Goal: Task Accomplishment & Management: Manage account settings

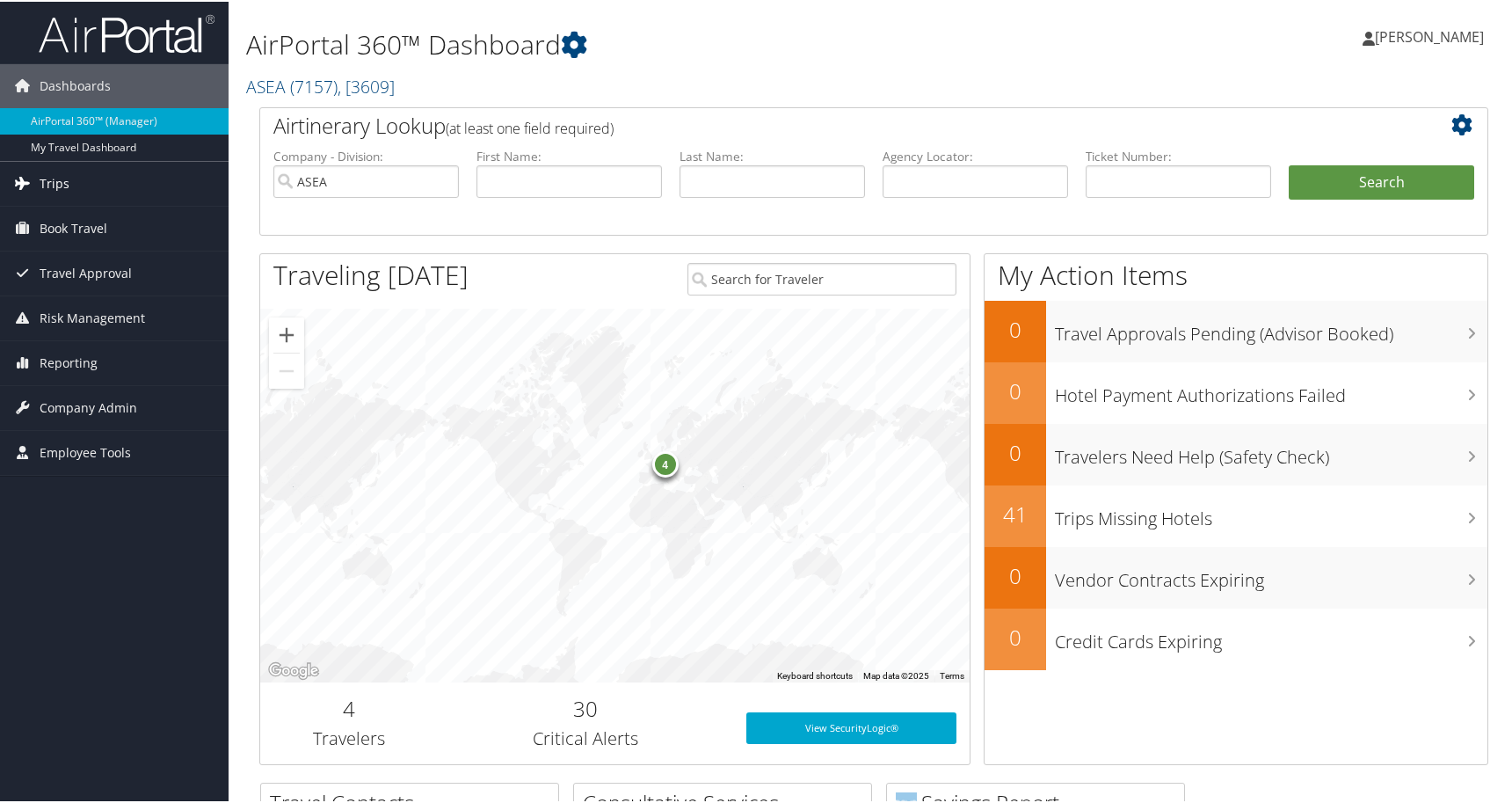
click at [48, 179] on span "Trips" at bounding box center [55, 182] width 30 height 44
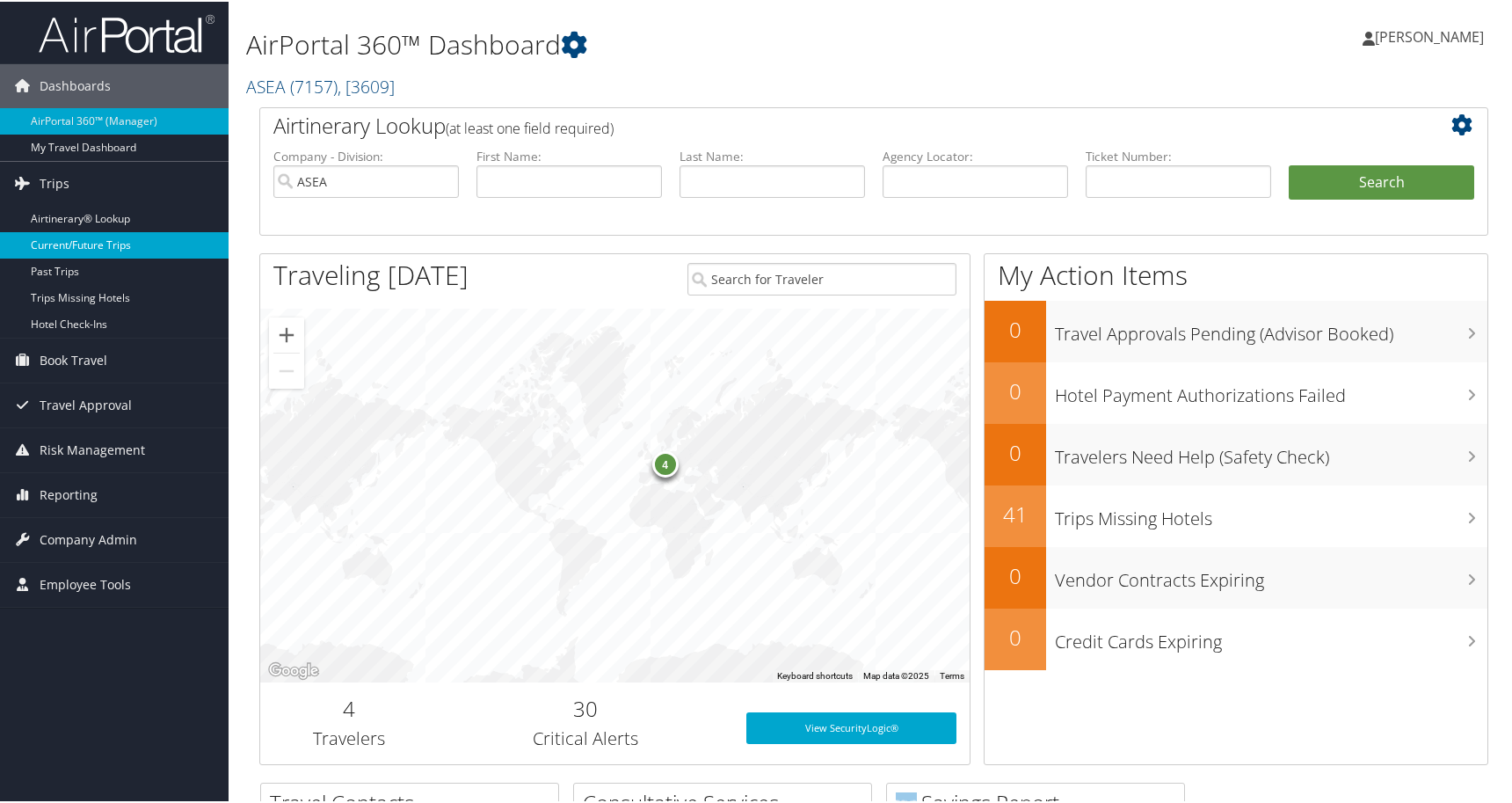
click at [83, 243] on link "Current/Future Trips" at bounding box center [114, 244] width 229 height 26
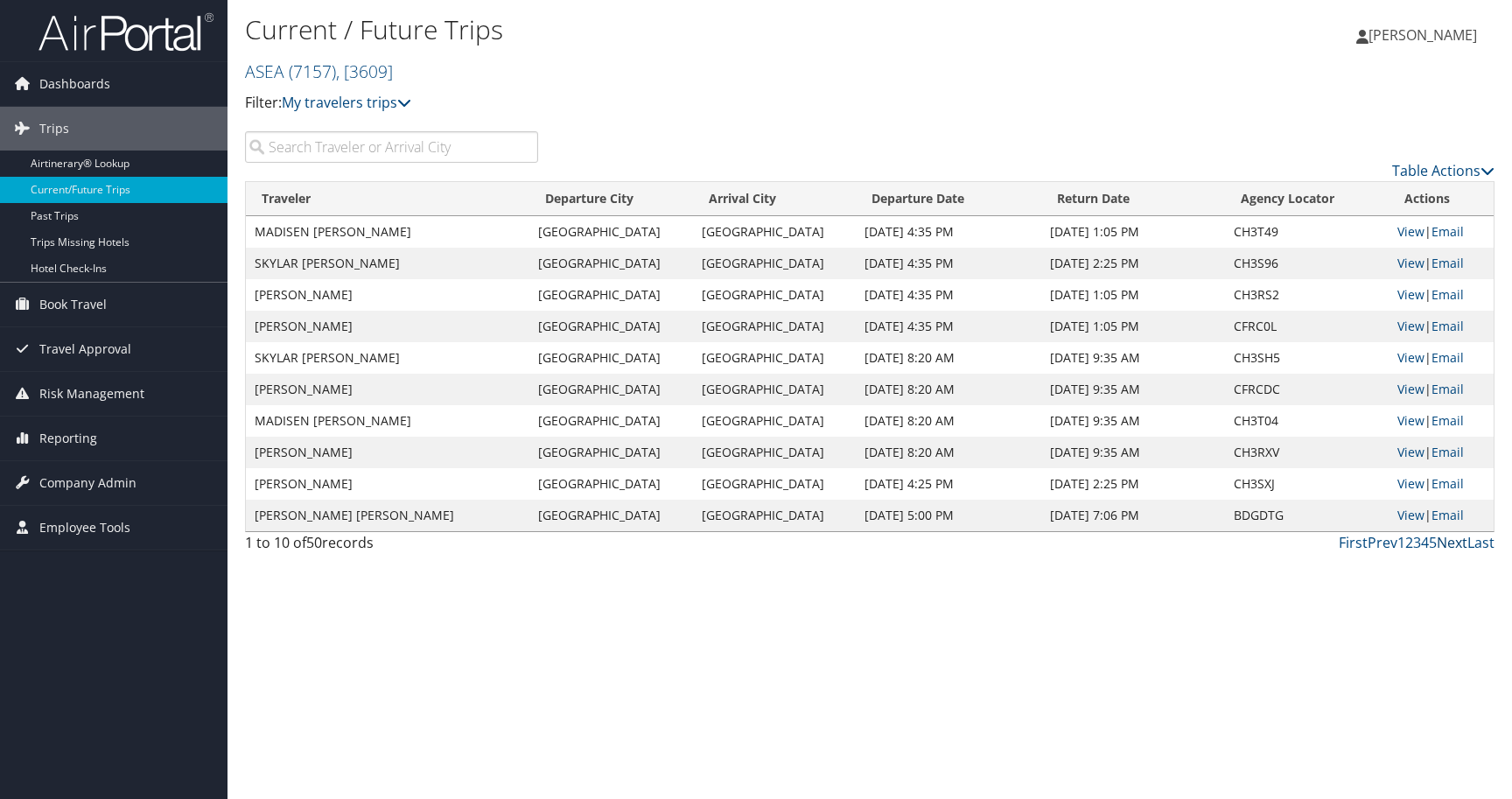
click at [1452, 540] on link "Next" at bounding box center [1452, 542] width 31 height 19
click at [1411, 262] on link "View" at bounding box center [1410, 263] width 27 height 17
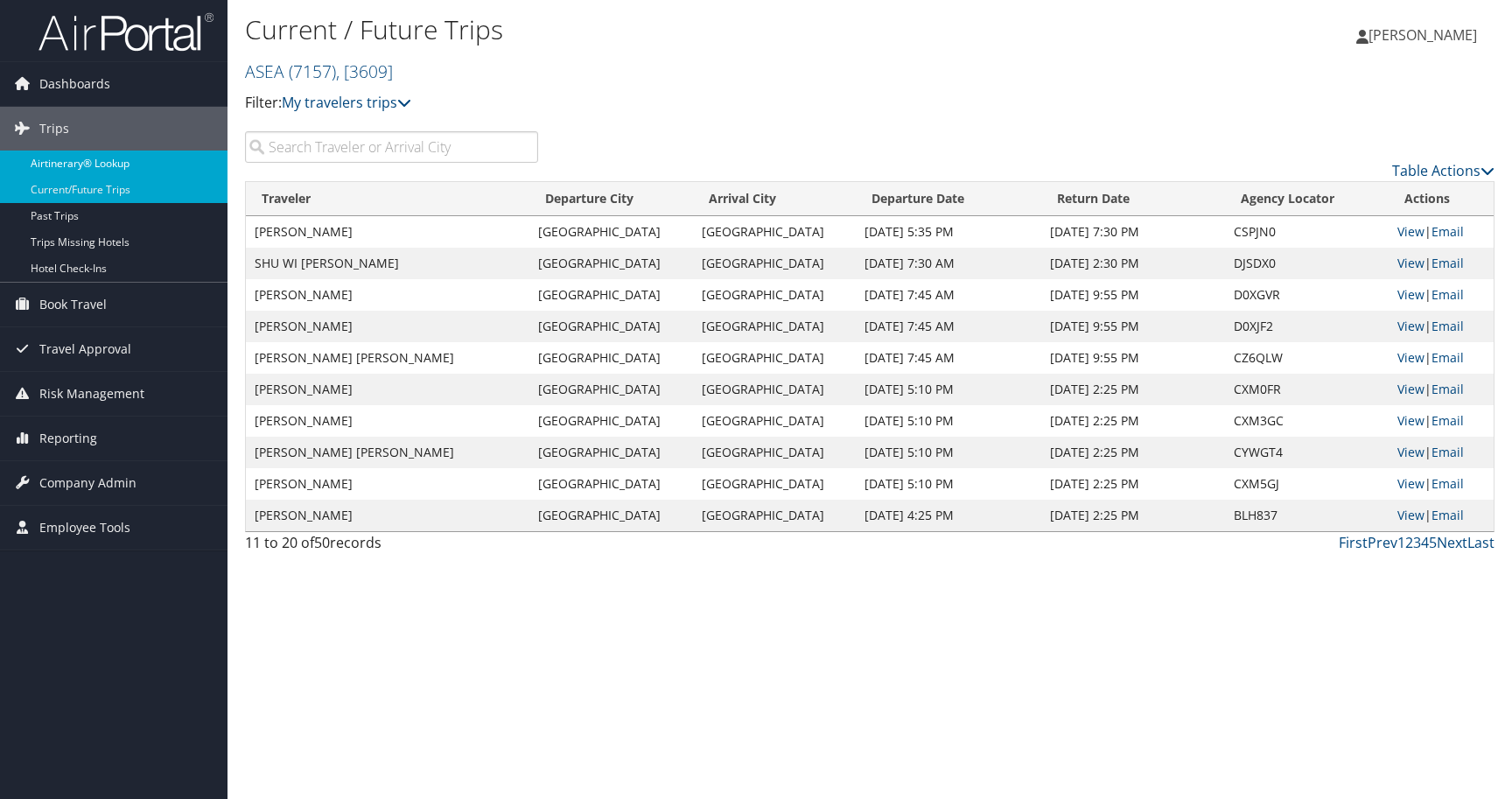
drag, startPoint x: 332, startPoint y: 142, endPoint x: 217, endPoint y: 157, distance: 116.0
click at [330, 144] on input "search" at bounding box center [392, 147] width 293 height 32
click at [62, 435] on span "Reporting" at bounding box center [68, 439] width 58 height 44
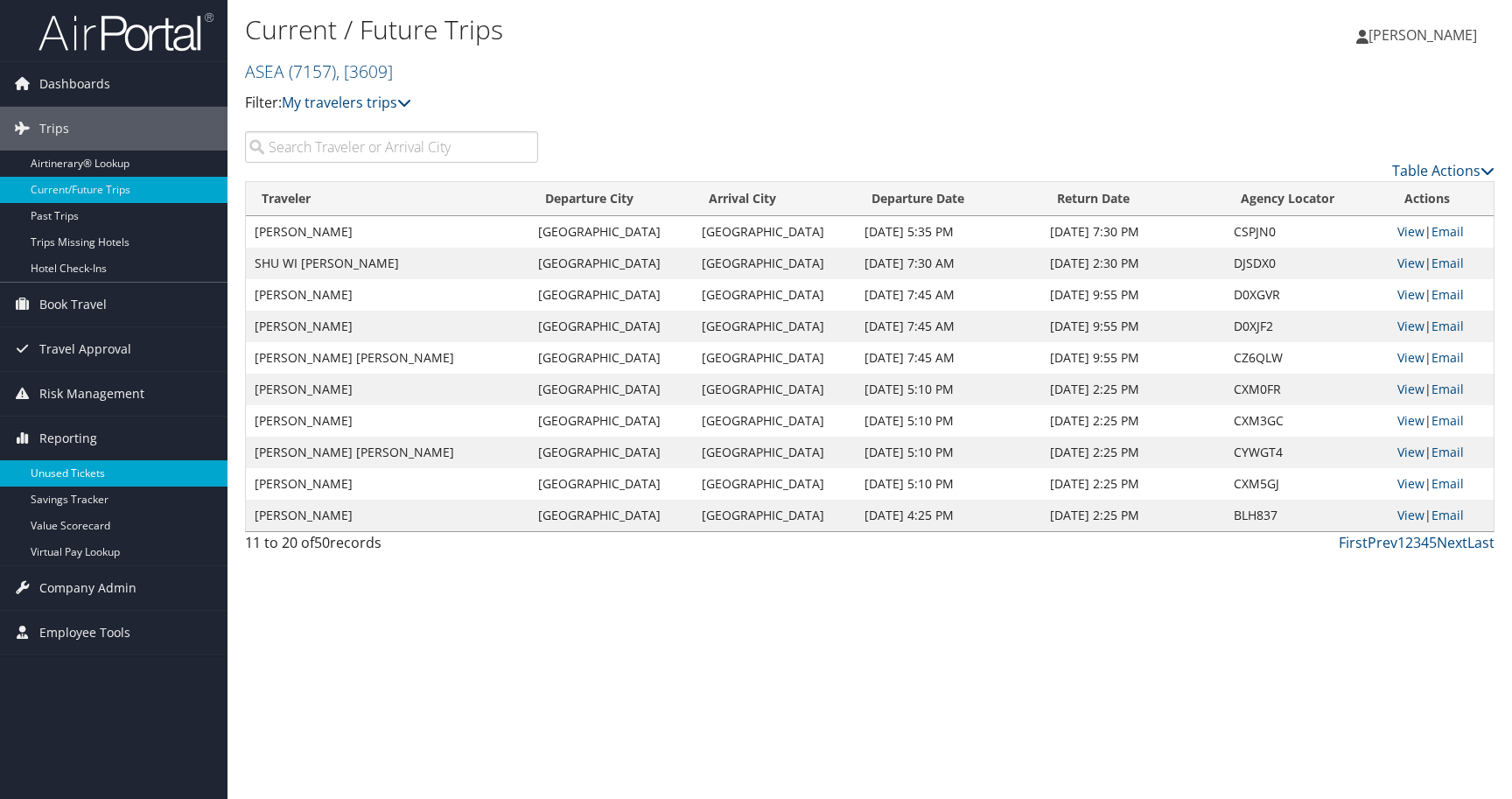
click at [59, 476] on link "Unused Tickets" at bounding box center [114, 473] width 228 height 26
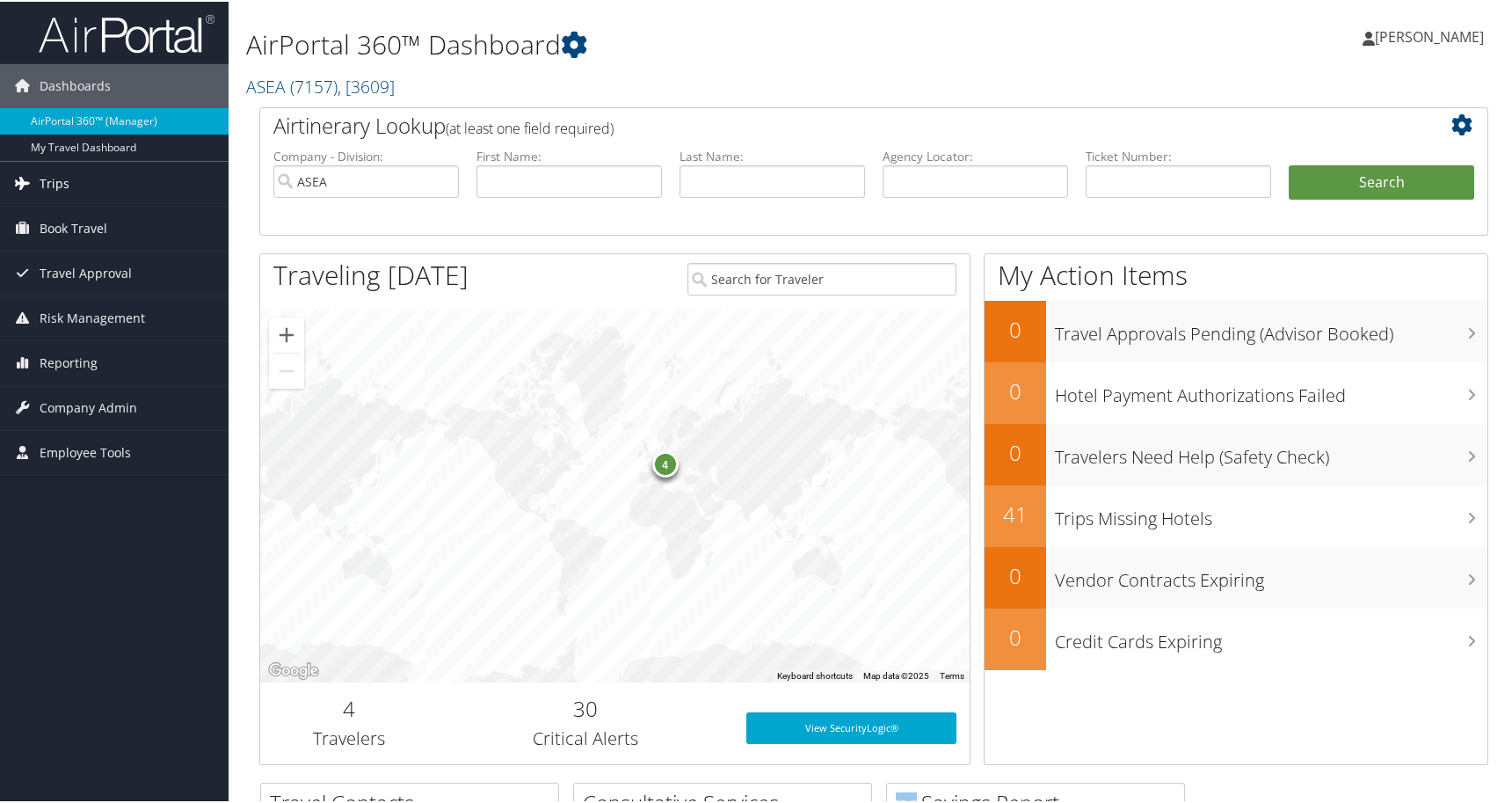
click at [49, 179] on span "Trips" at bounding box center [55, 182] width 30 height 44
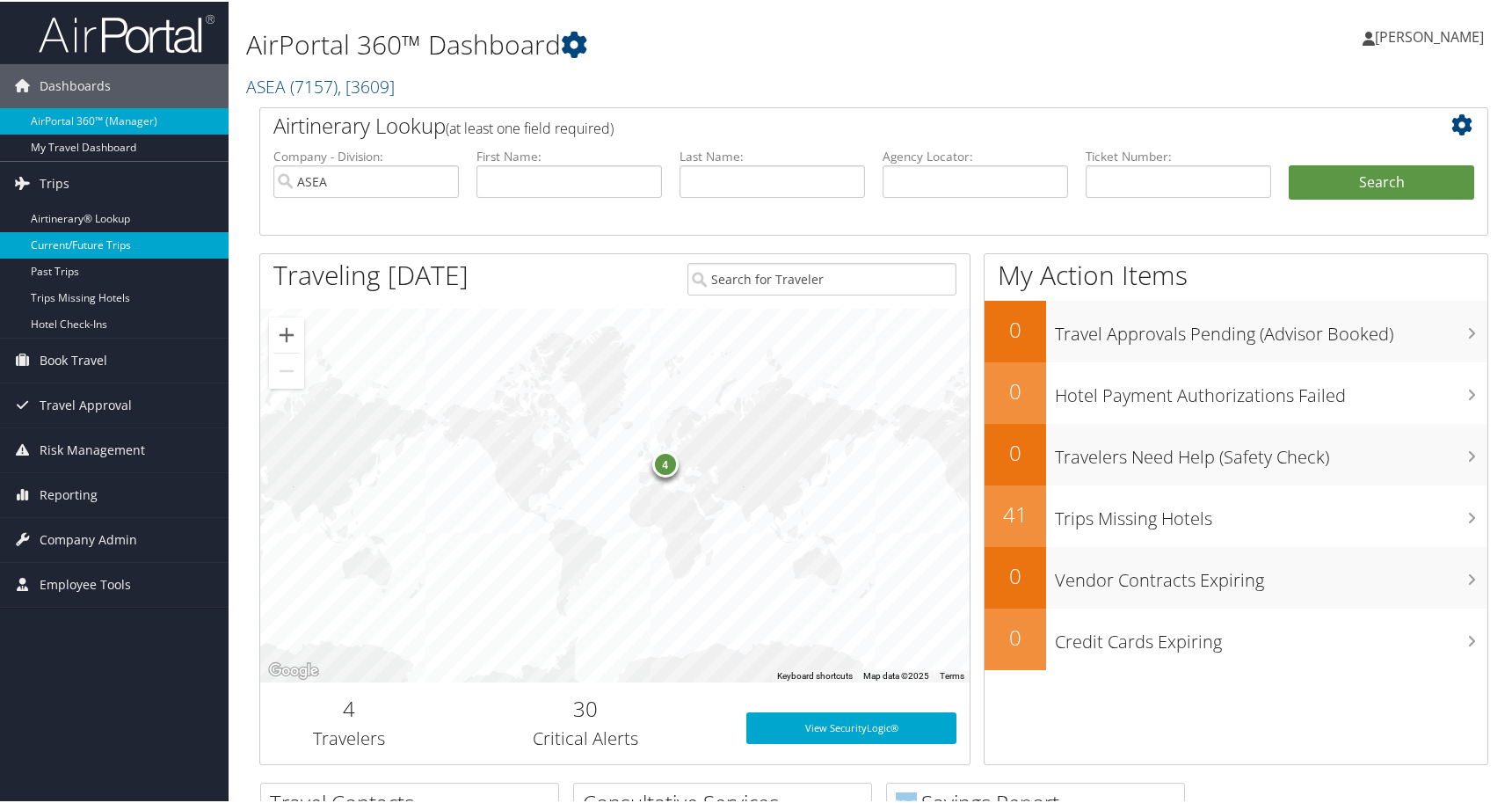
click at [54, 241] on link "Current/Future Trips" at bounding box center [114, 244] width 229 height 26
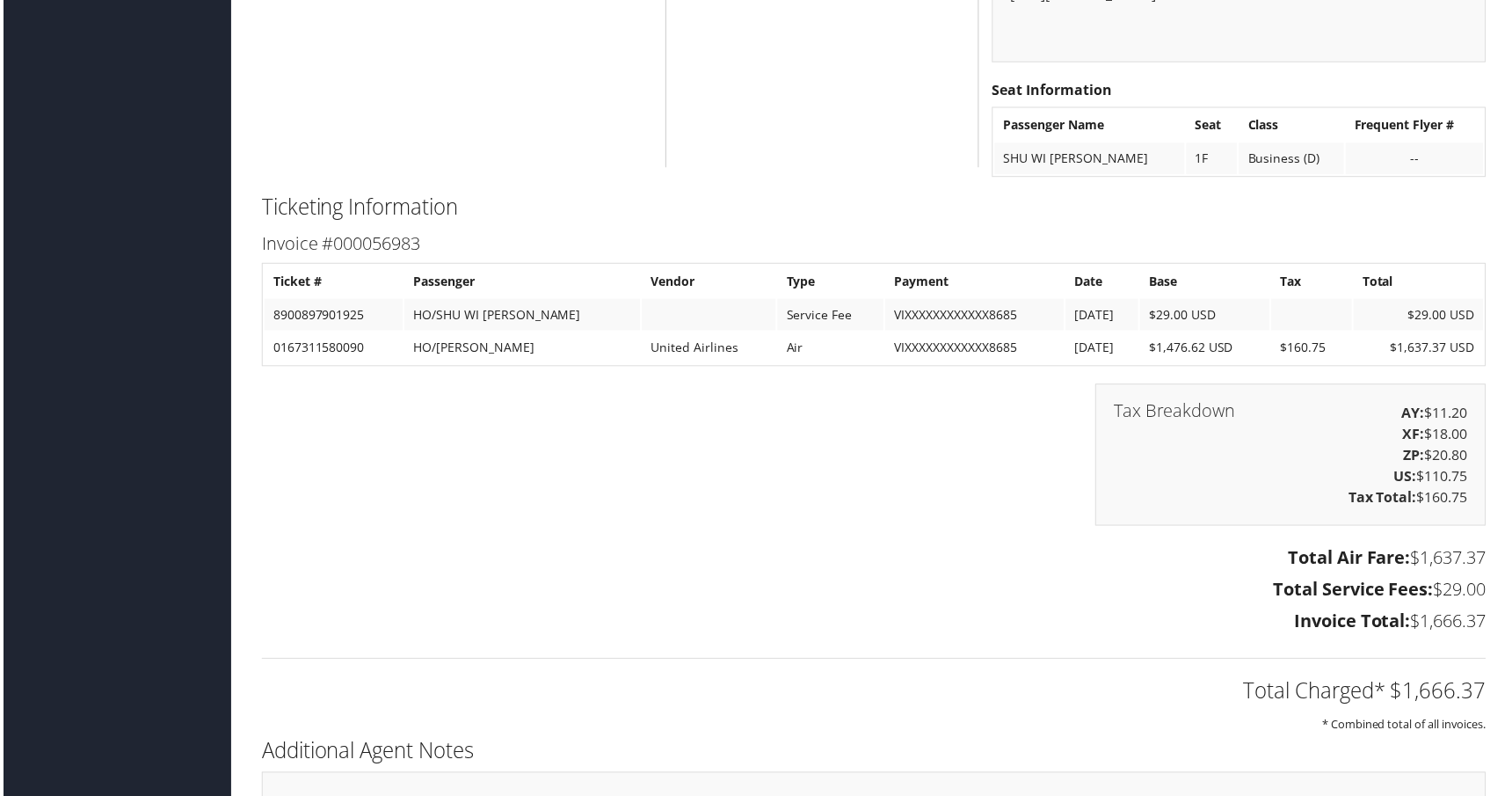
scroll to position [2753, 0]
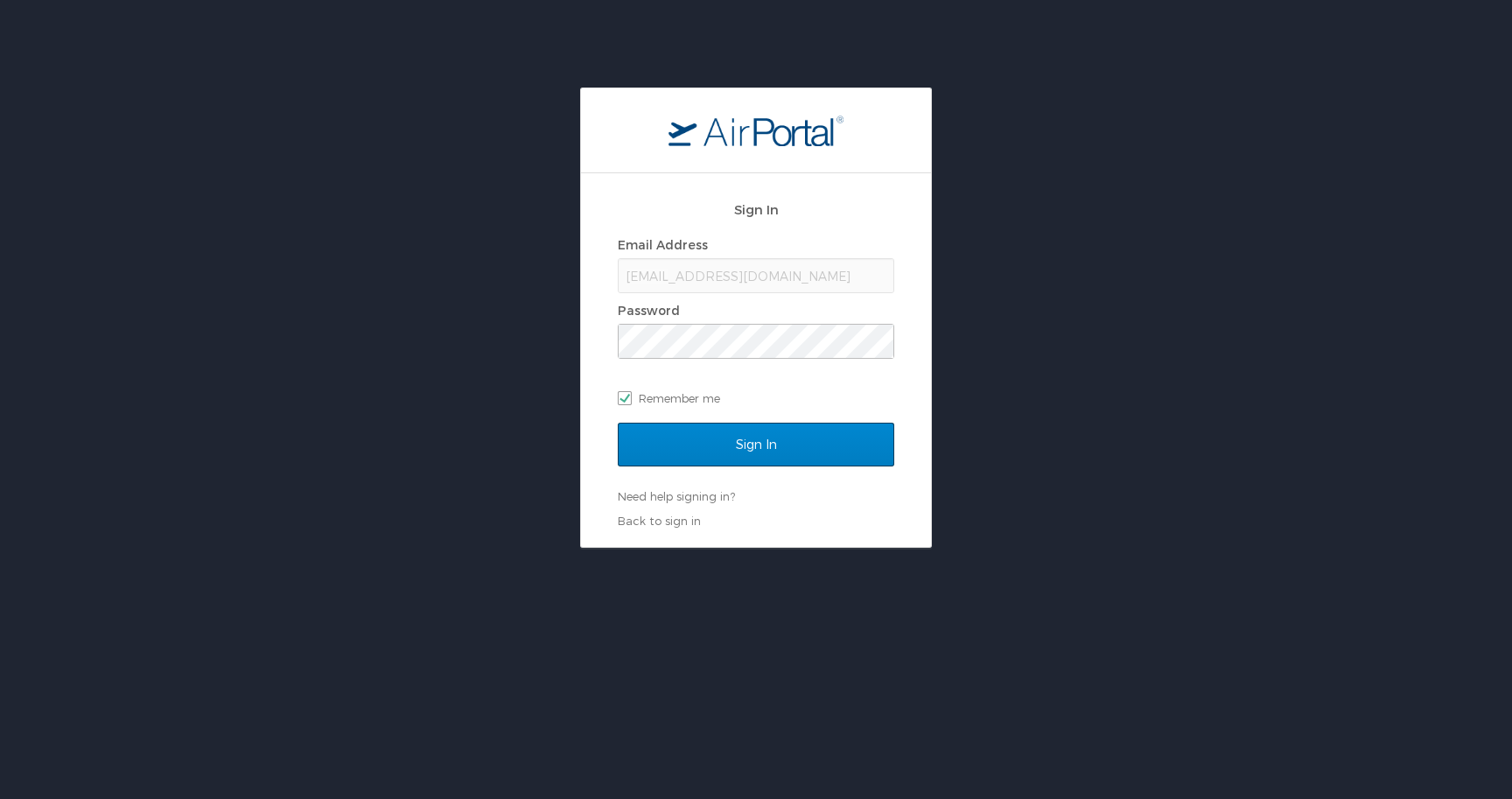
click at [732, 445] on input "Sign In" at bounding box center [756, 445] width 277 height 44
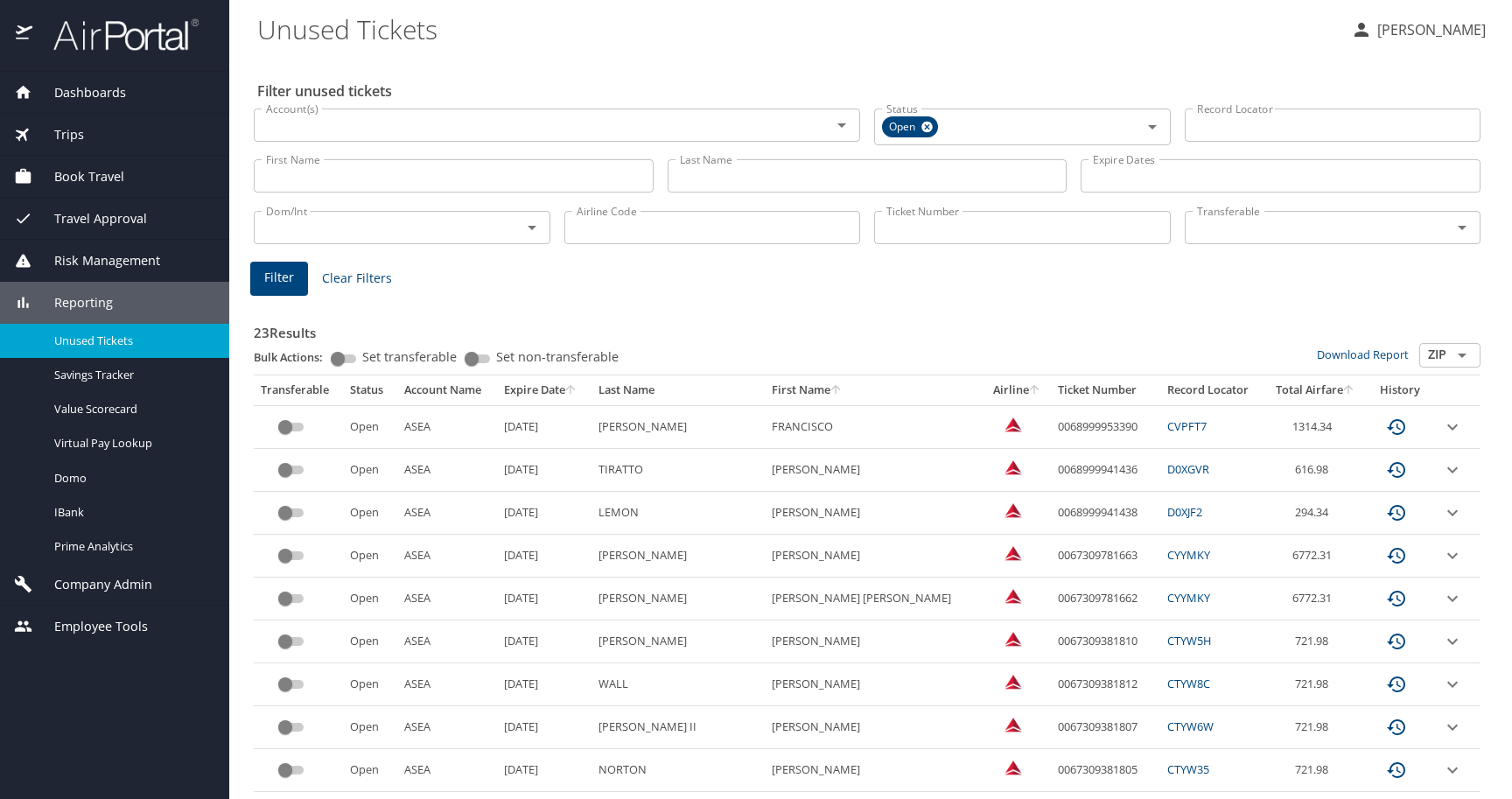
click at [566, 391] on th "Expire Date" at bounding box center [544, 391] width 95 height 30
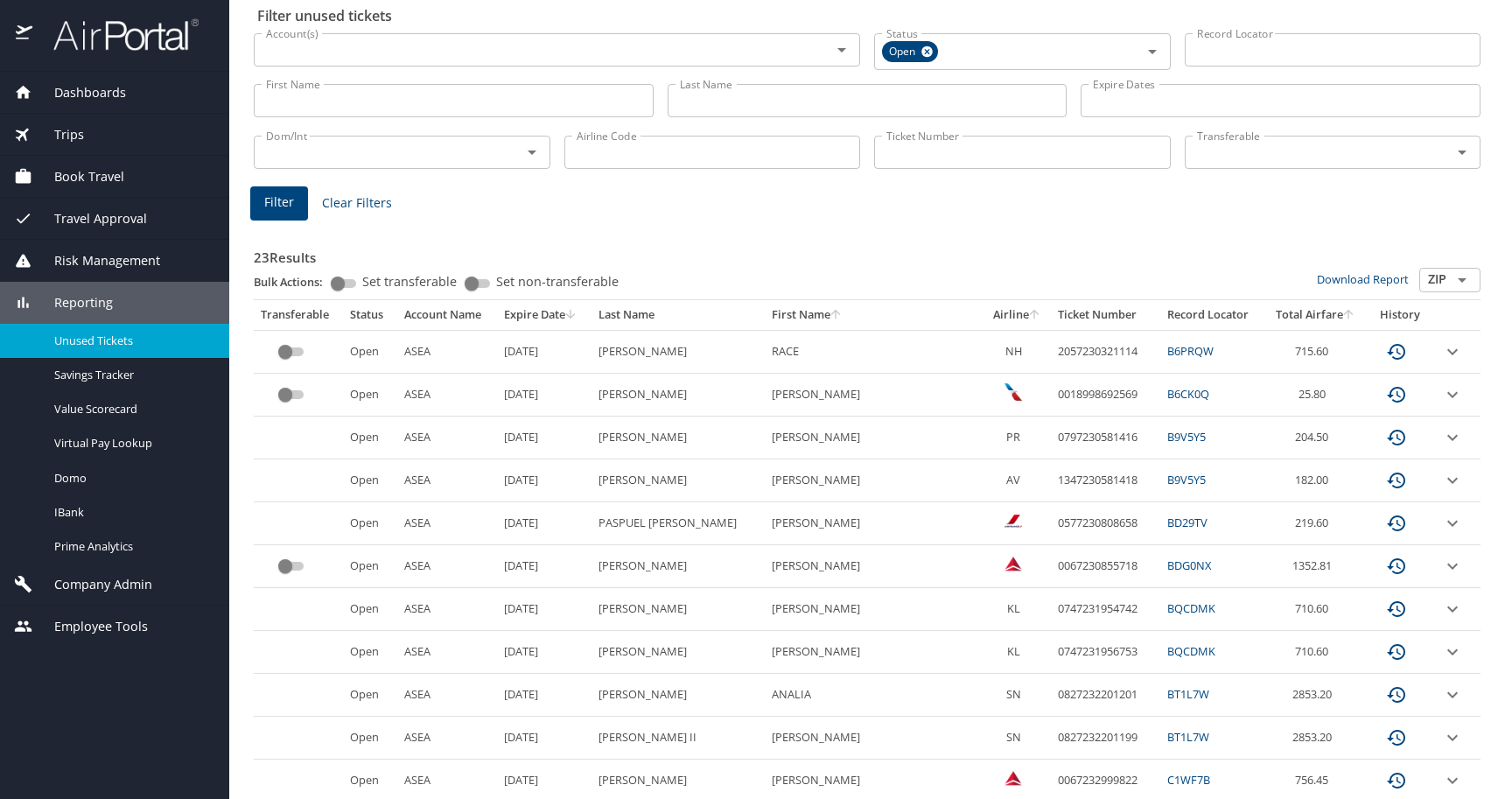
scroll to position [76, 0]
click at [284, 565] on input "custom pagination table" at bounding box center [286, 565] width 63 height 21
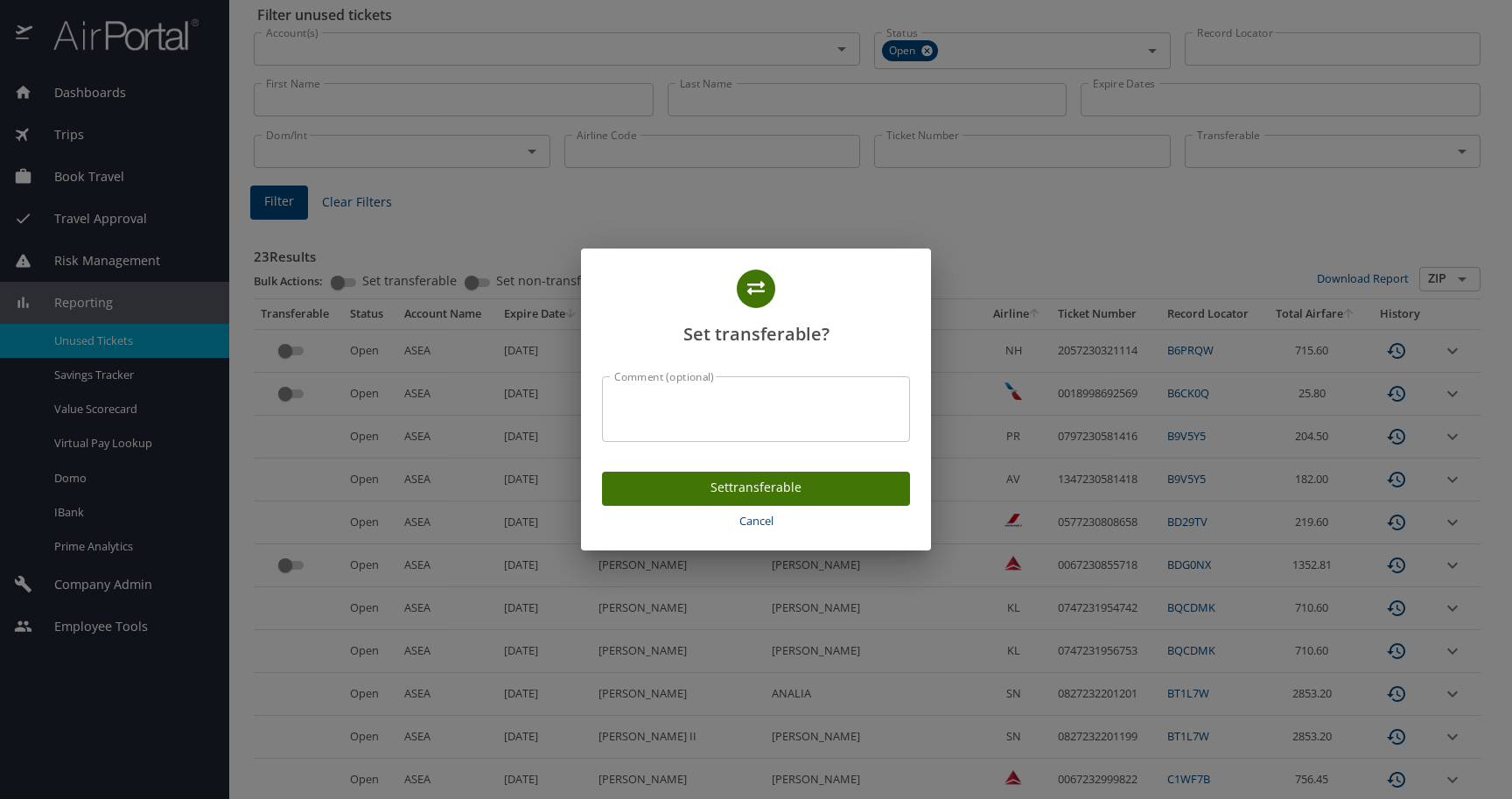
click at [801, 489] on span "Set transferable" at bounding box center [756, 487] width 280 height 22
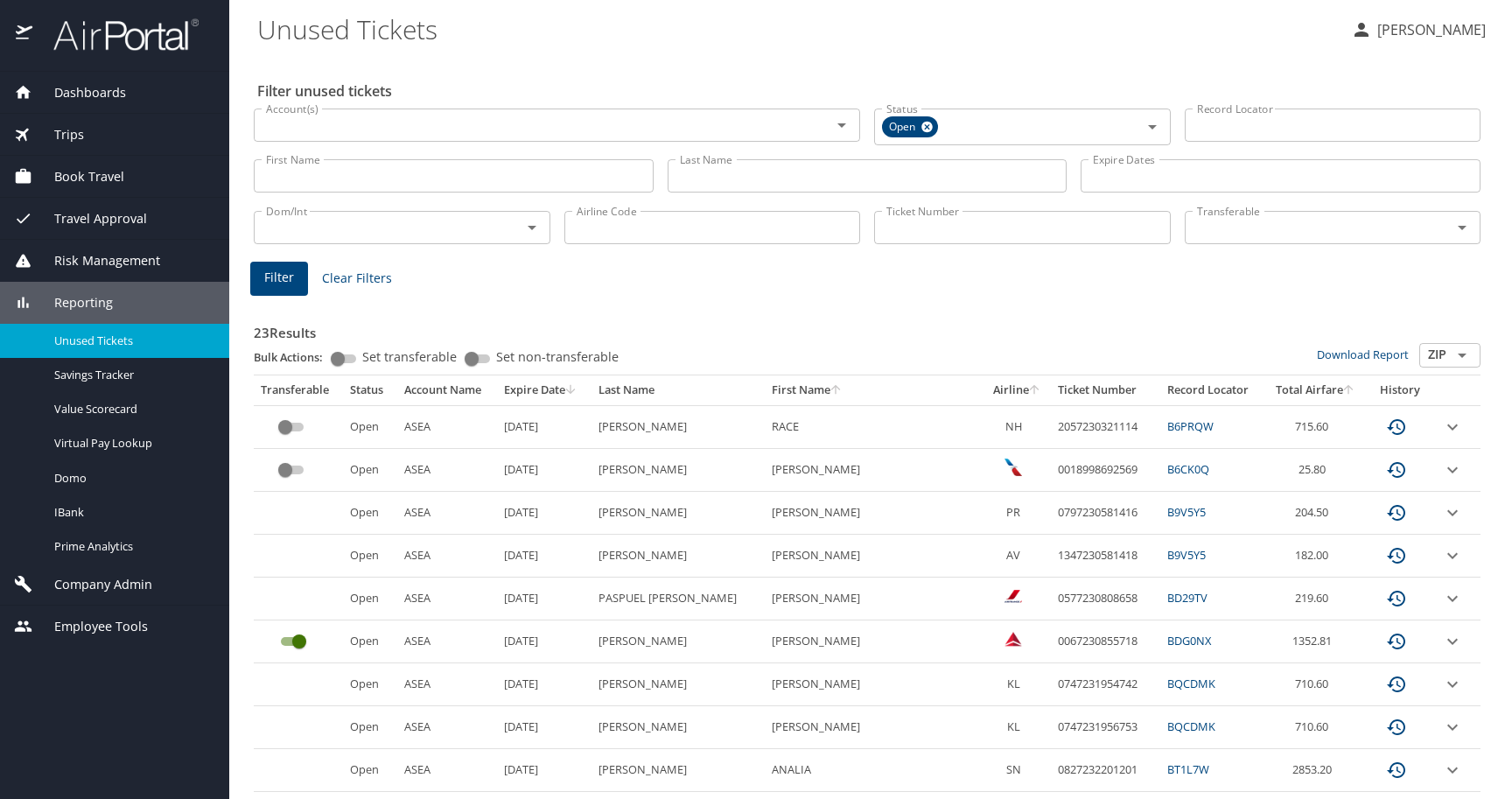
scroll to position [0, 0]
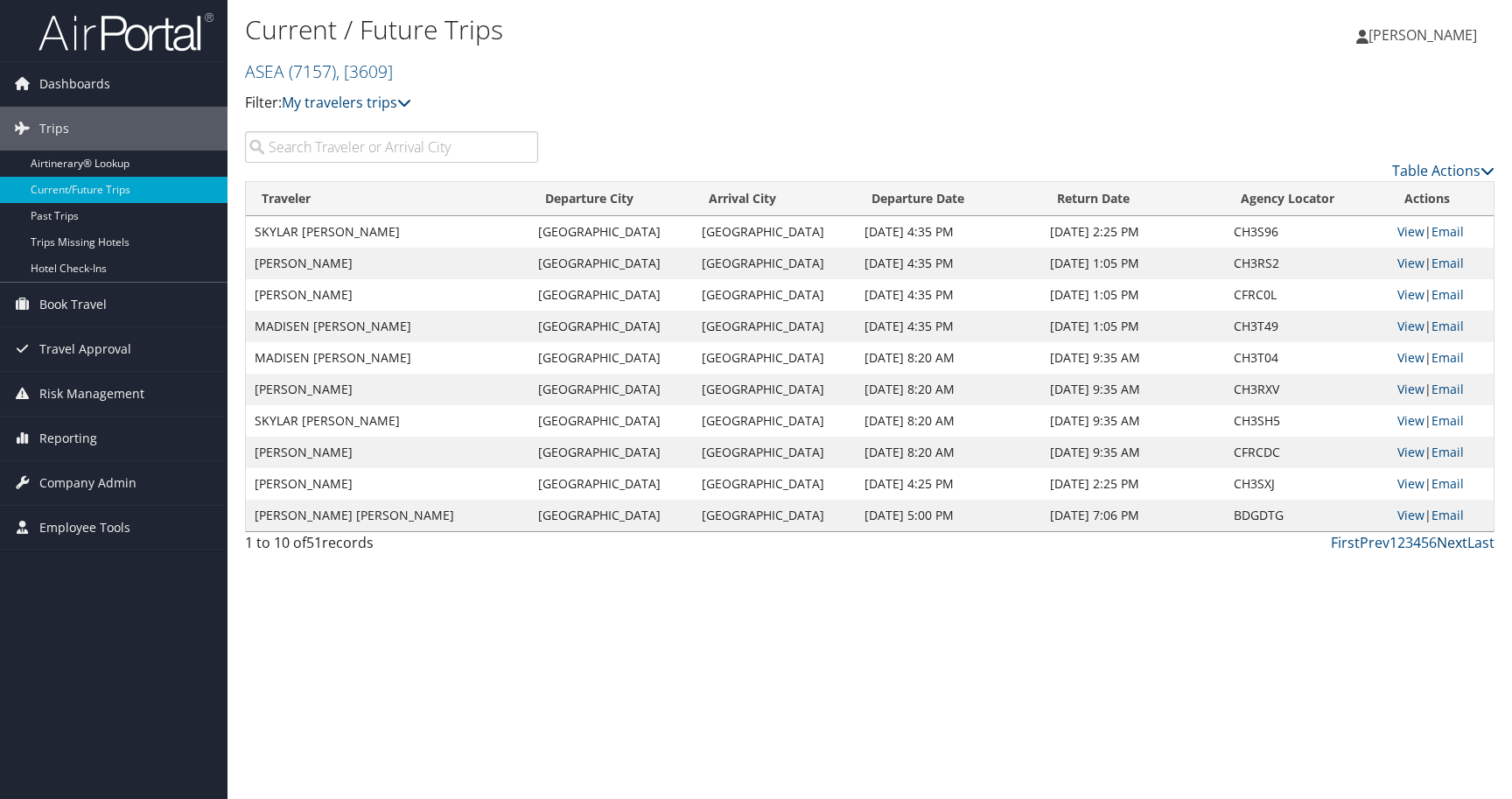
click at [1457, 540] on link "Next" at bounding box center [1452, 542] width 31 height 19
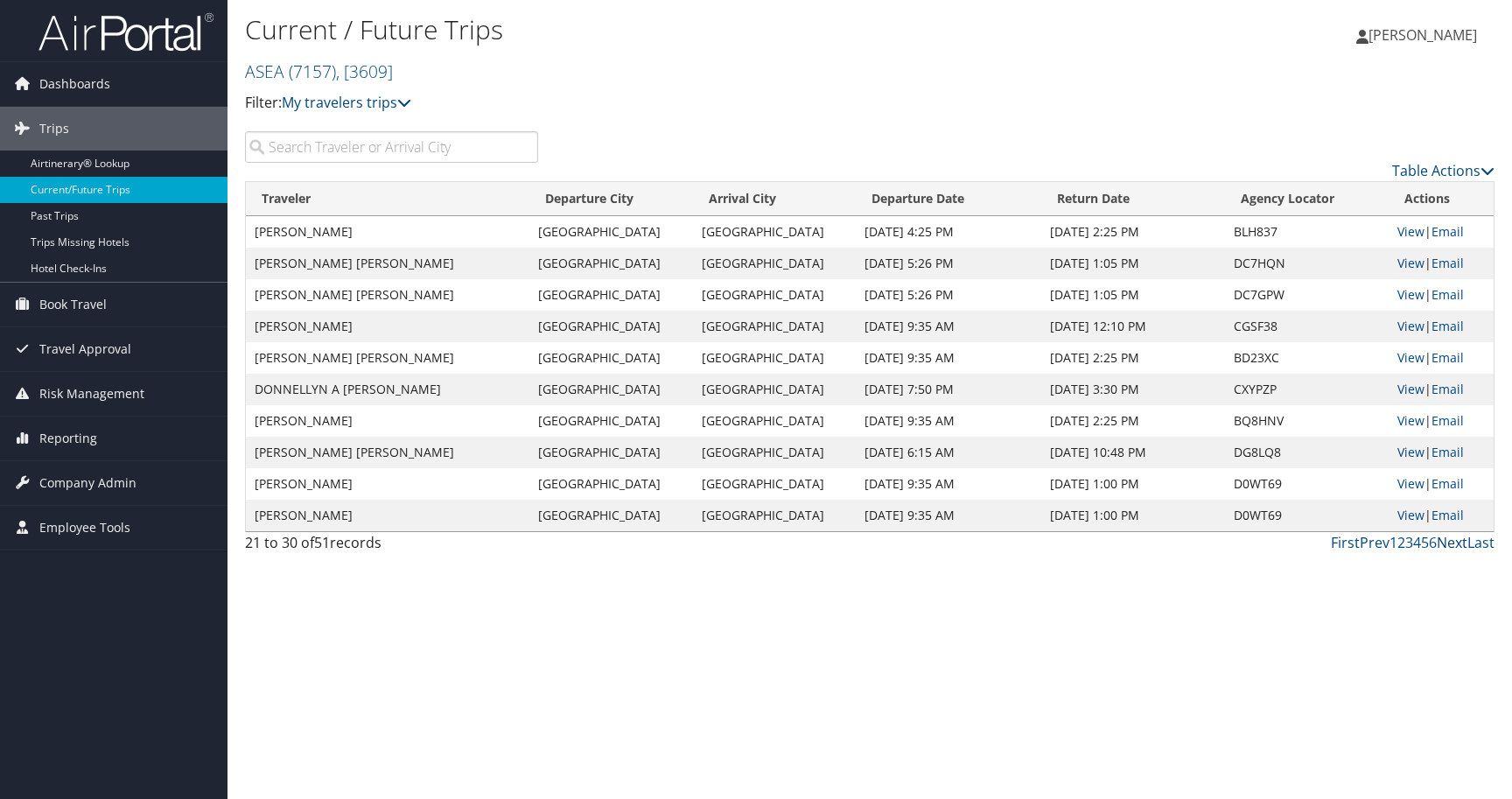
click at [1457, 540] on link "Next" at bounding box center [1452, 542] width 31 height 19
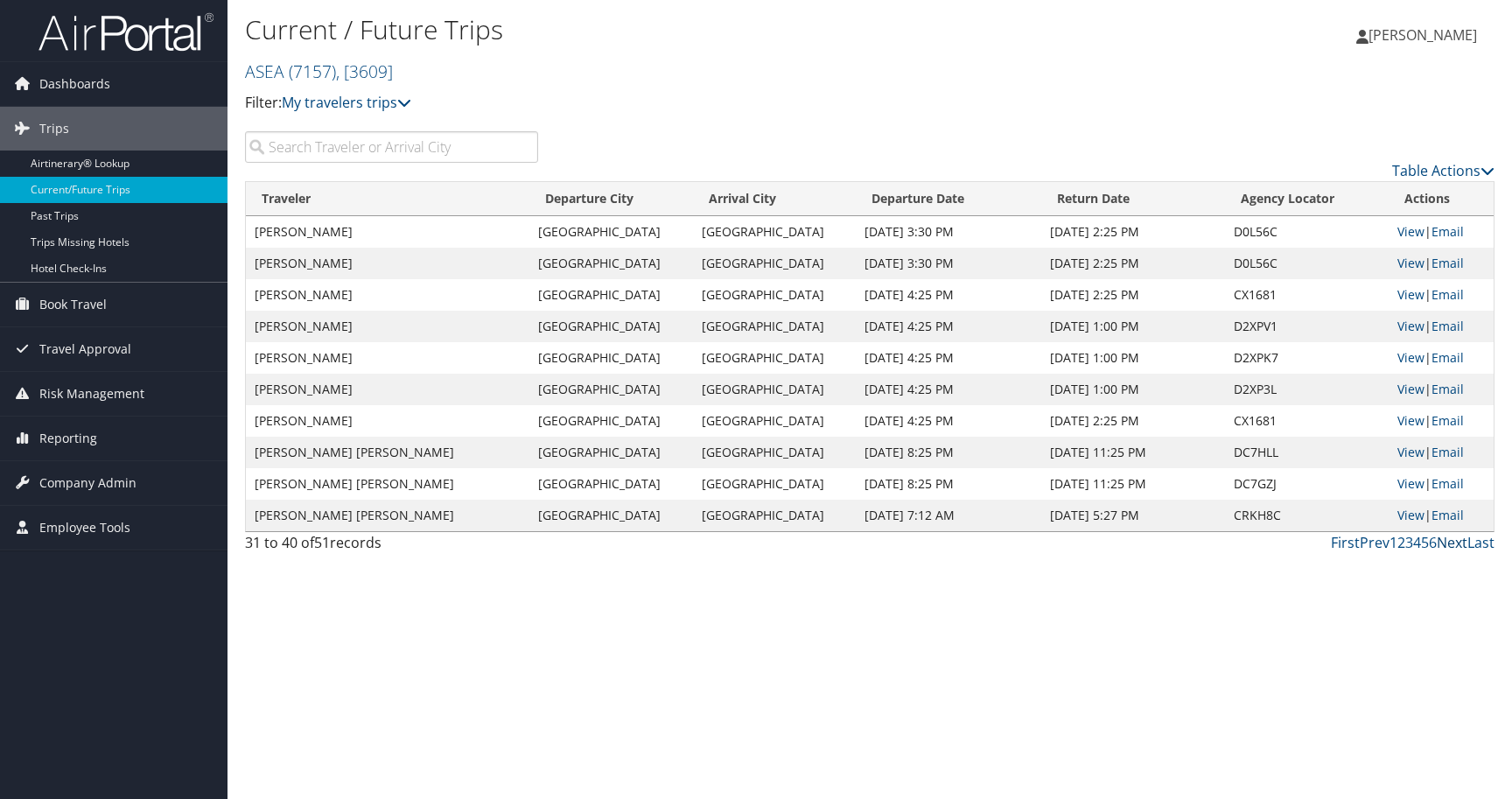
click at [1457, 540] on link "Next" at bounding box center [1452, 542] width 31 height 19
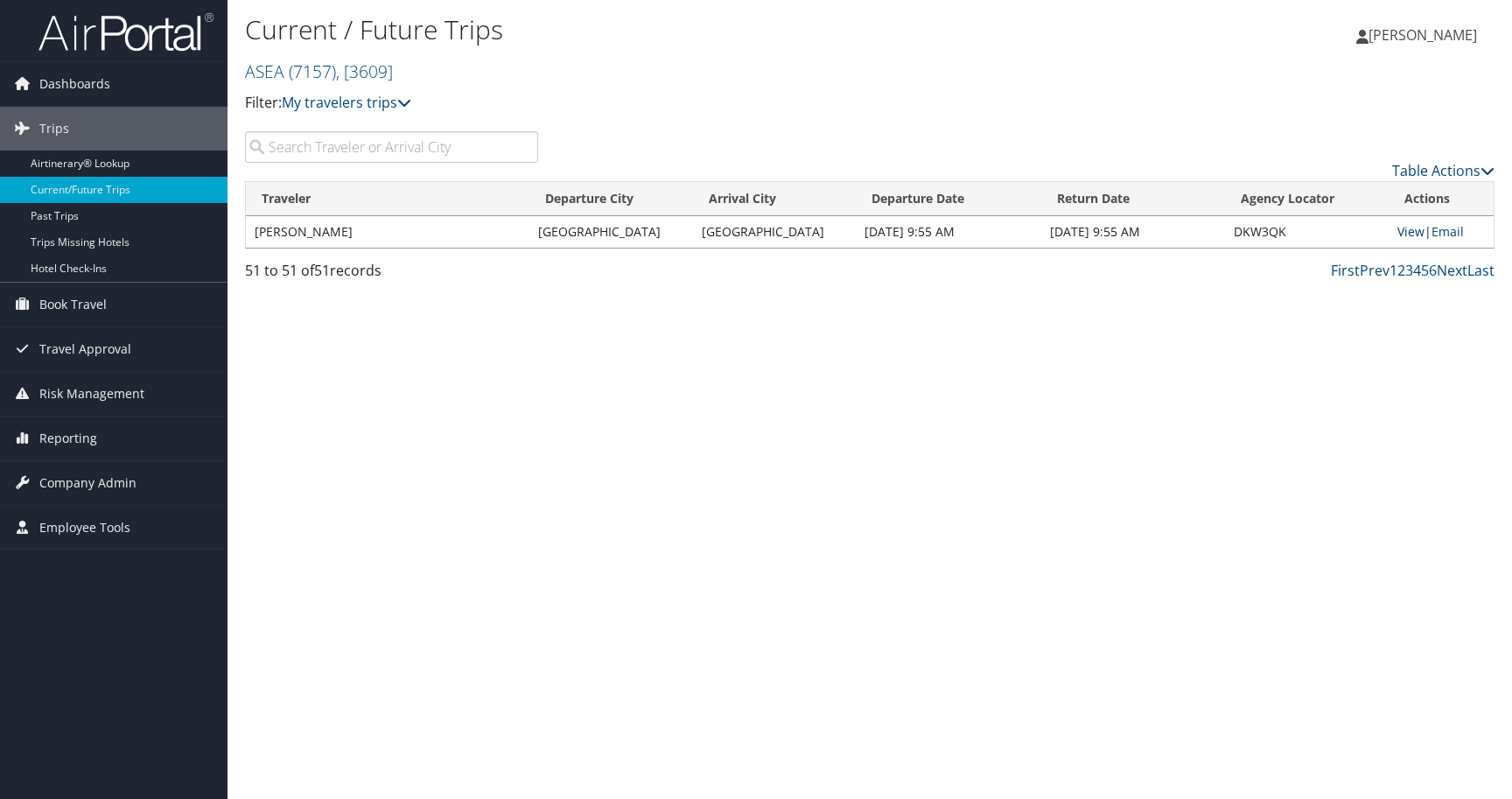
click at [1406, 229] on link "View" at bounding box center [1410, 231] width 27 height 17
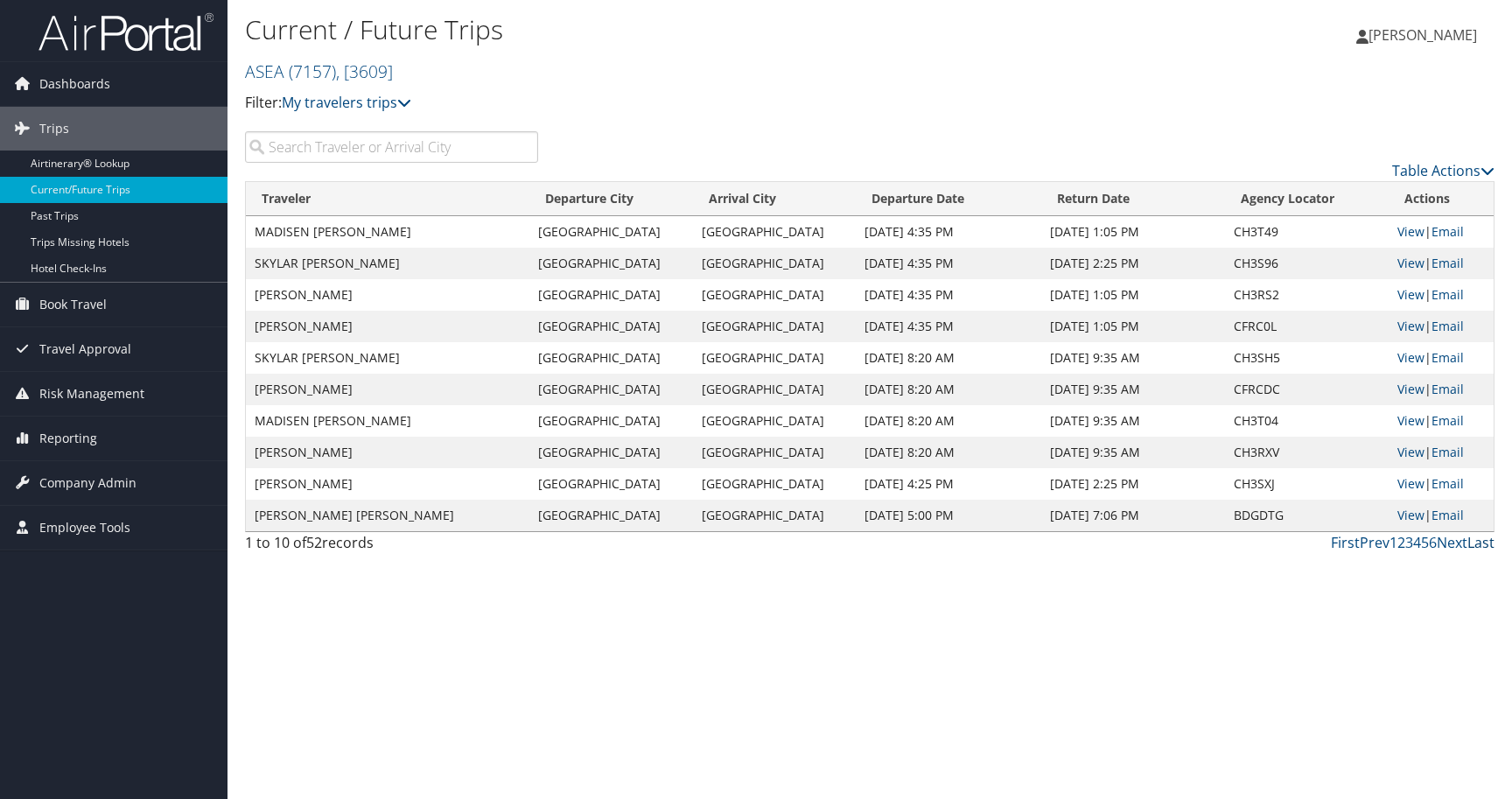
click at [1479, 541] on link "Last" at bounding box center [1480, 542] width 27 height 19
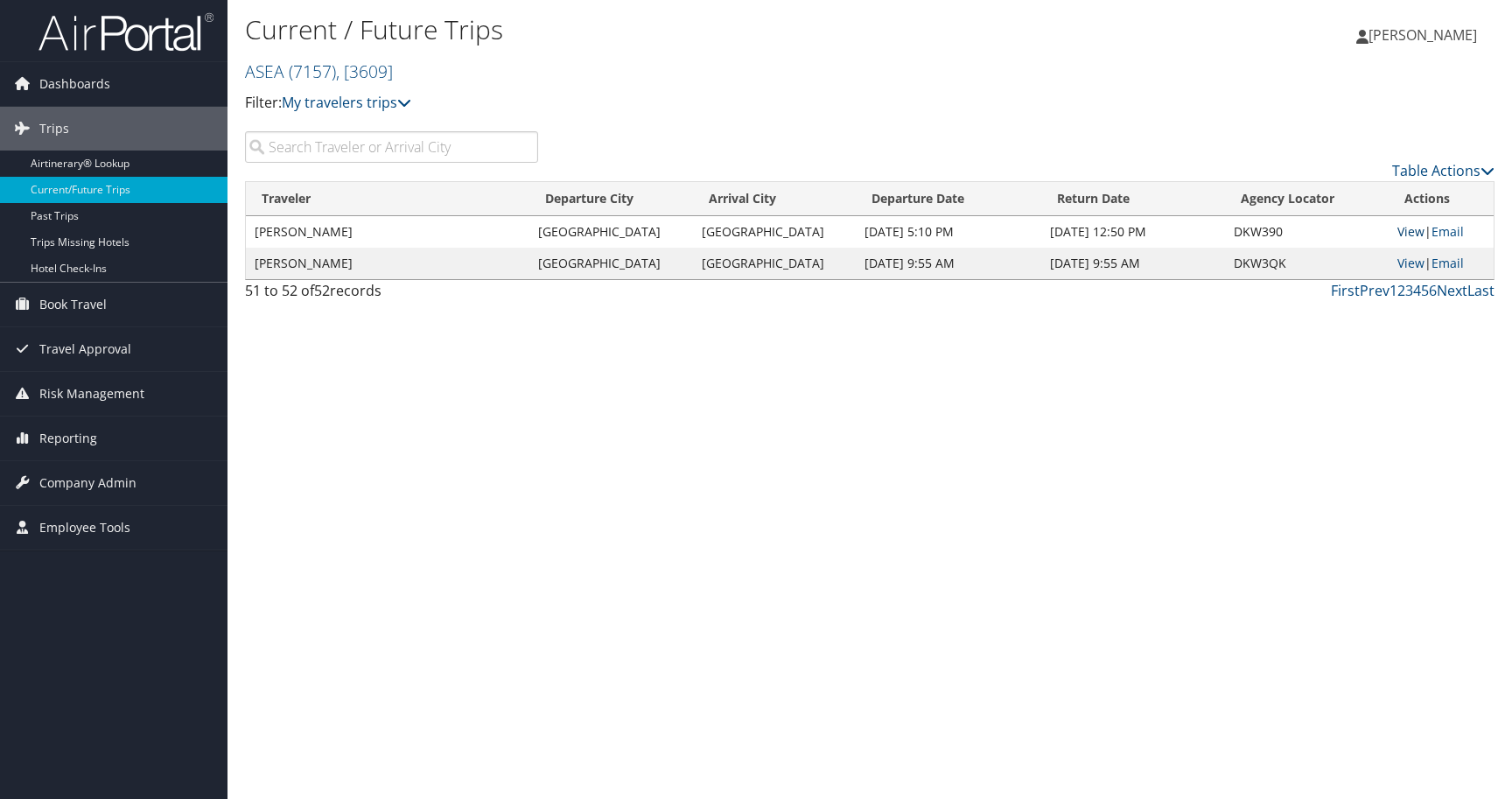
click at [1405, 232] on link "View" at bounding box center [1410, 231] width 27 height 17
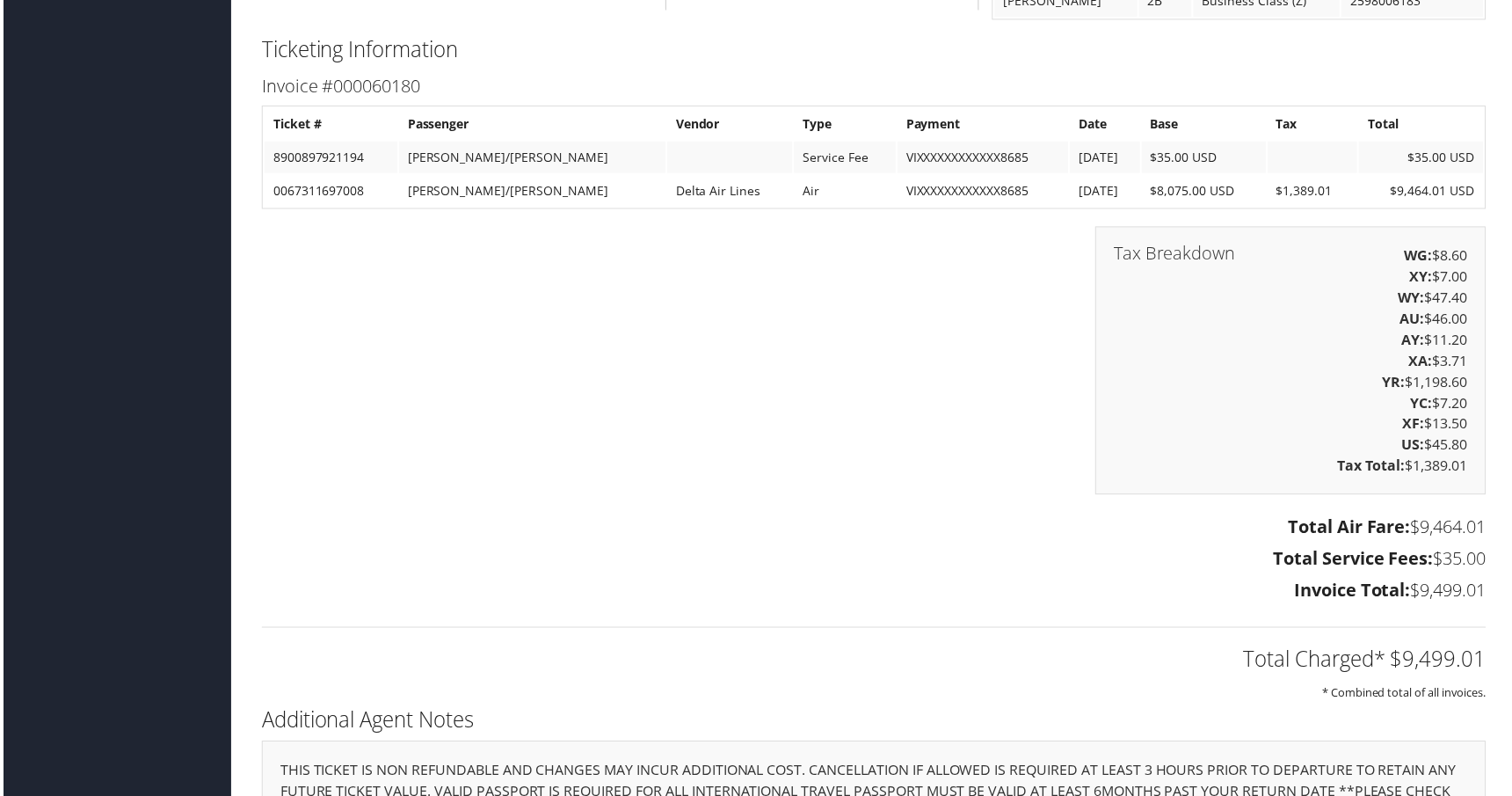
scroll to position [2863, 0]
